Goal: Task Accomplishment & Management: Complete application form

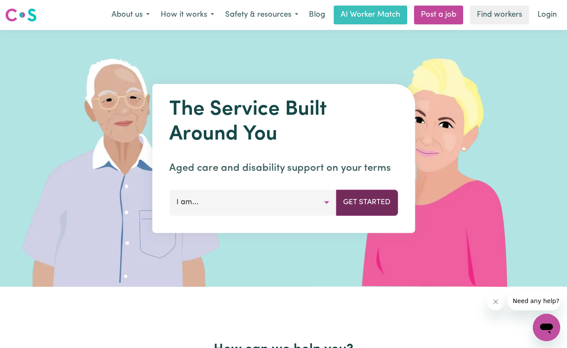
click at [376, 206] on button "Get Started" at bounding box center [367, 202] width 62 height 26
click at [280, 204] on button "I am..." at bounding box center [252, 202] width 167 height 26
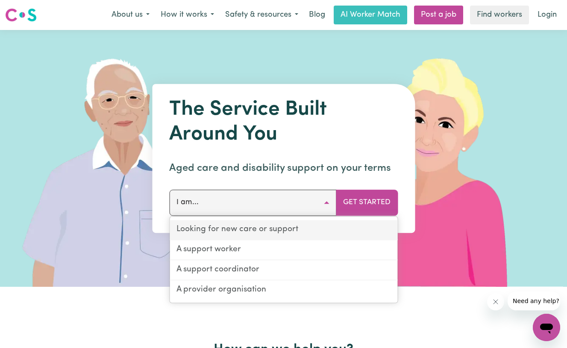
click at [295, 234] on link "Looking for new care or support" at bounding box center [284, 230] width 228 height 20
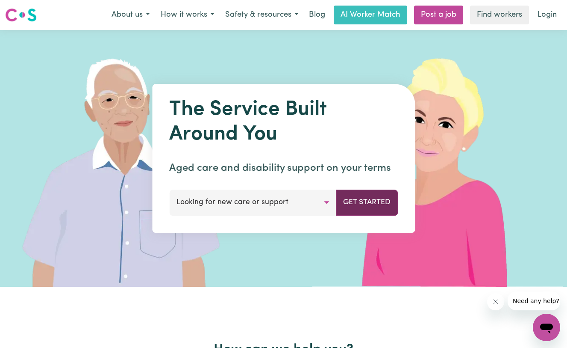
click at [364, 213] on button "Get Started" at bounding box center [367, 202] width 62 height 26
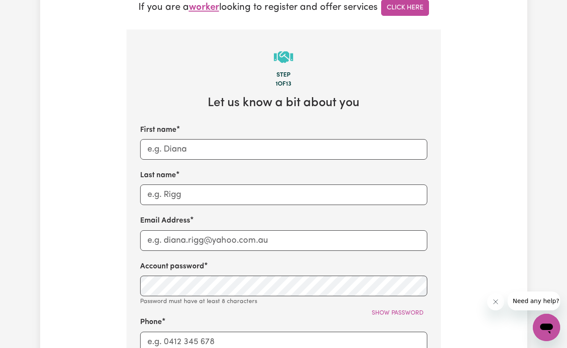
scroll to position [295, 0]
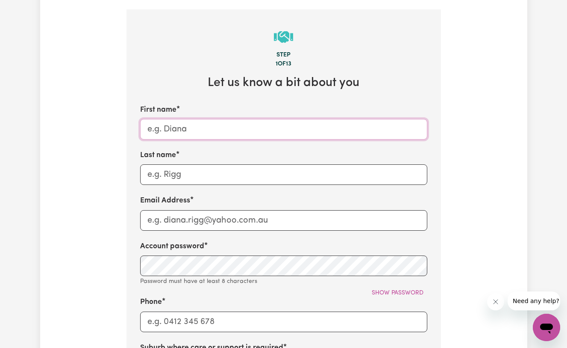
click at [226, 126] on input "First name" at bounding box center [283, 129] width 287 height 21
type input "[PERSON_NAME]"
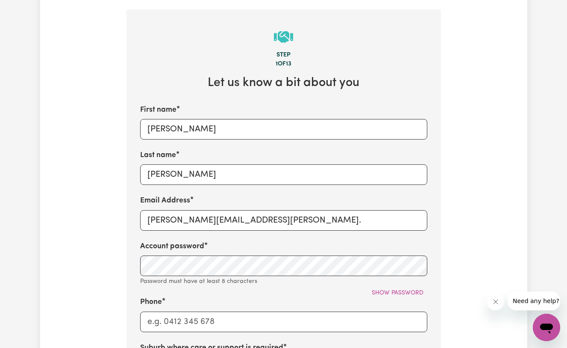
click at [482, 168] on div "Tell us your care and support requirements Welcome to Careseekers. We are excit…" at bounding box center [283, 226] width 487 height 935
click at [261, 221] on input "[PERSON_NAME][EMAIL_ADDRESS][PERSON_NAME]." at bounding box center [283, 220] width 287 height 21
type input "[PERSON_NAME][EMAIL_ADDRESS][PERSON_NAME][DOMAIN_NAME]"
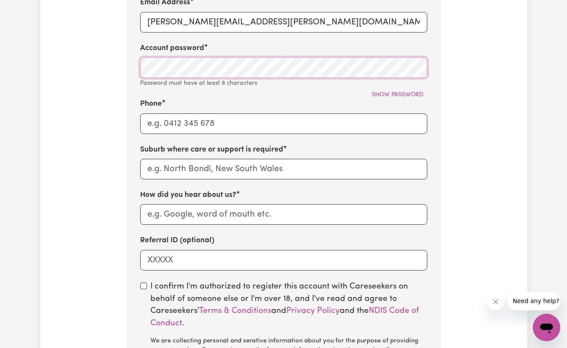
scroll to position [585, 0]
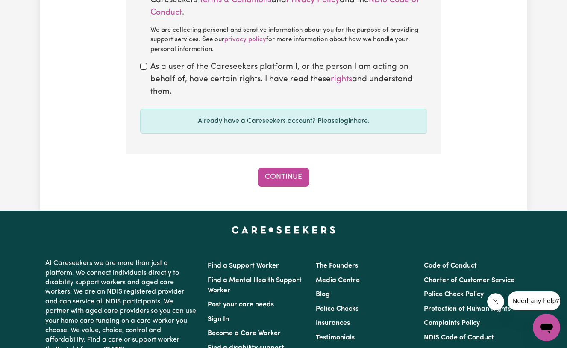
scroll to position [993, 0]
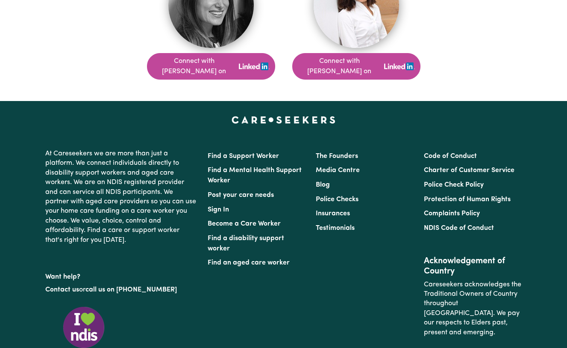
scroll to position [744, 0]
